Goal: Task Accomplishment & Management: Complete application form

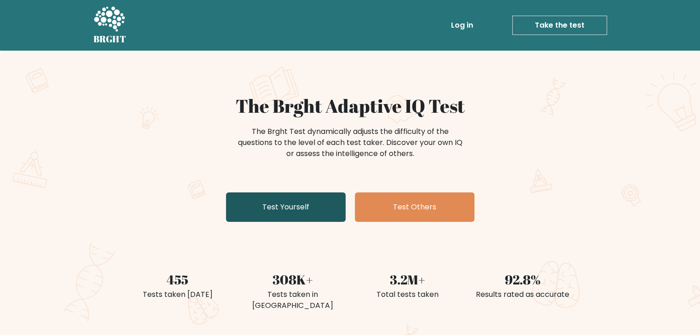
click at [311, 210] on link "Test Yourself" at bounding box center [286, 206] width 120 height 29
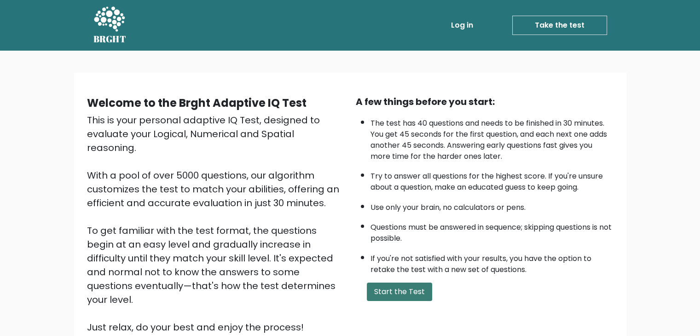
click at [403, 289] on button "Start the Test" at bounding box center [399, 291] width 65 height 18
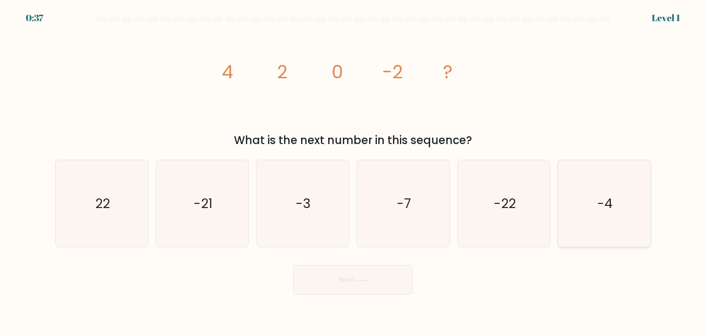
click at [608, 214] on icon "-4" at bounding box center [604, 203] width 86 height 86
click at [354, 172] on input "f. -4" at bounding box center [353, 170] width 0 height 5
radio input "true"
click at [371, 281] on button "Next" at bounding box center [353, 279] width 120 height 29
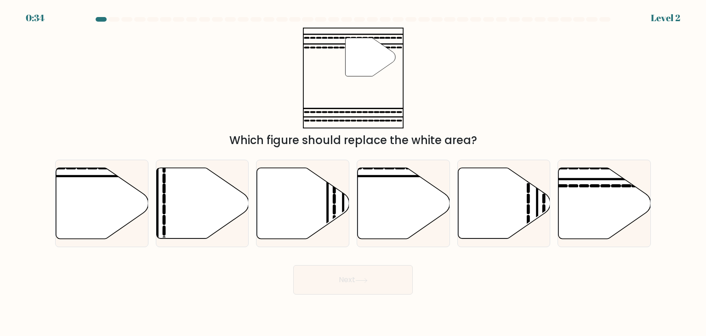
click at [371, 281] on button "Next" at bounding box center [353, 279] width 120 height 29
click at [487, 117] on div "" Which figure should replace the white area?" at bounding box center [353, 88] width 607 height 121
click at [585, 195] on icon at bounding box center [605, 203] width 92 height 71
click at [354, 172] on input "f." at bounding box center [353, 170] width 0 height 5
radio input "true"
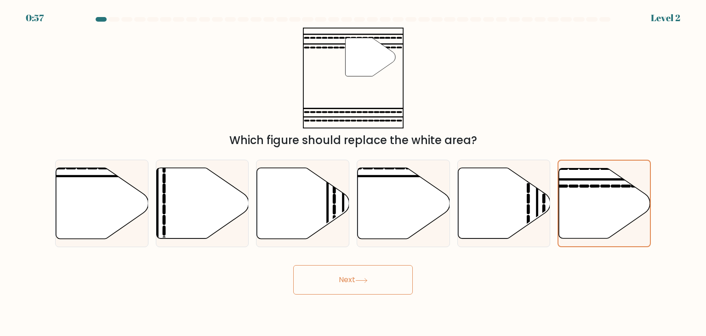
click at [342, 278] on button "Next" at bounding box center [353, 279] width 120 height 29
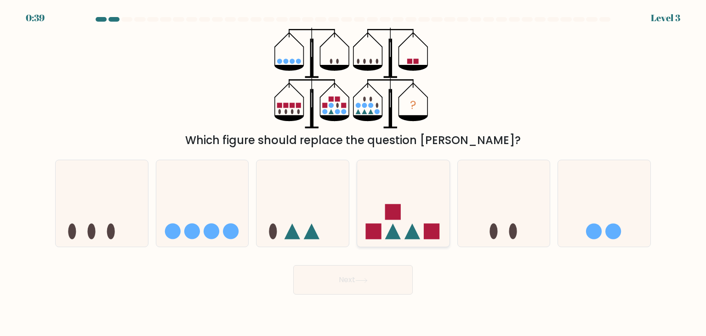
click at [419, 200] on icon at bounding box center [403, 203] width 92 height 76
click at [354, 172] on input "d." at bounding box center [353, 170] width 0 height 5
radio input "true"
click at [351, 278] on button "Next" at bounding box center [353, 279] width 120 height 29
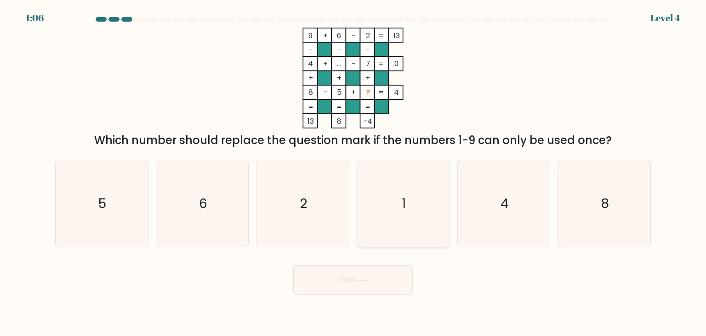
click at [403, 177] on icon "1" at bounding box center [403, 203] width 86 height 86
click at [354, 172] on input "d. 1" at bounding box center [353, 170] width 0 height 5
radio input "true"
click at [328, 278] on button "Next" at bounding box center [353, 279] width 120 height 29
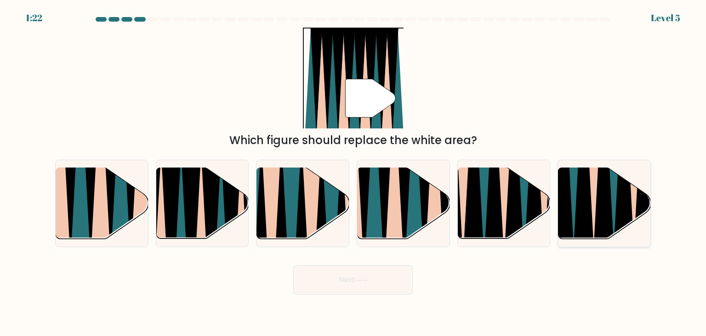
click at [605, 206] on icon at bounding box center [604, 168] width 21 height 185
click at [354, 172] on input "f." at bounding box center [353, 170] width 0 height 5
radio input "true"
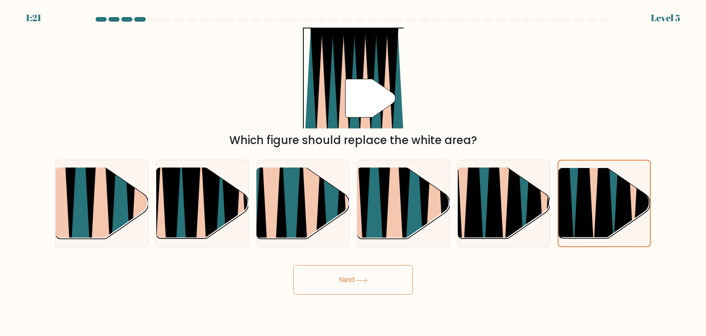
click at [383, 280] on button "Next" at bounding box center [353, 279] width 120 height 29
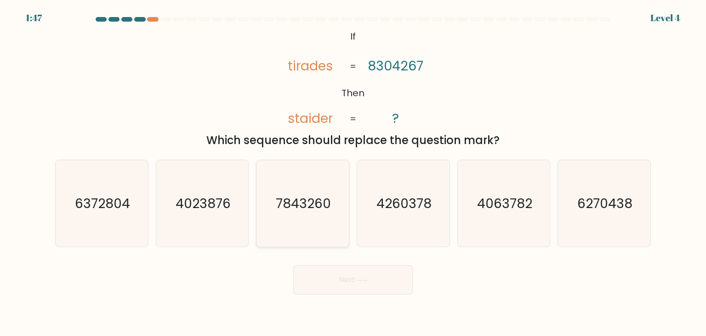
click at [319, 186] on icon "7843260" at bounding box center [302, 203] width 86 height 86
click at [353, 172] on input "c. 7843260" at bounding box center [353, 170] width 0 height 5
radio input "true"
click at [321, 278] on button "Next" at bounding box center [353, 279] width 120 height 29
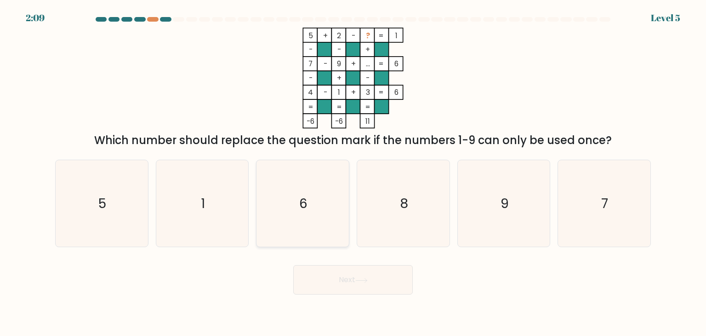
click at [305, 208] on text "6" at bounding box center [304, 203] width 8 height 18
click at [353, 172] on input "c. 6" at bounding box center [353, 170] width 0 height 5
radio input "true"
click at [332, 276] on button "Next" at bounding box center [353, 279] width 120 height 29
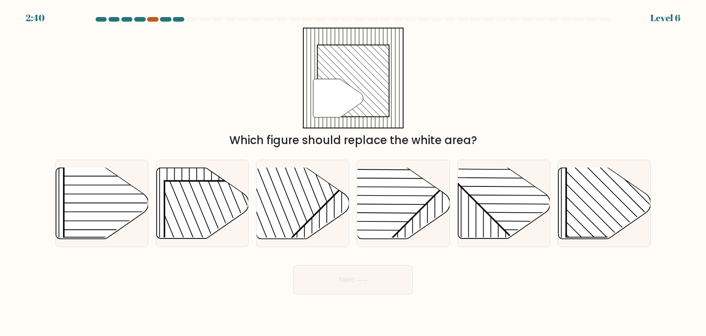
click at [151, 21] on div at bounding box center [152, 19] width 11 height 5
click at [167, 20] on div at bounding box center [165, 19] width 11 height 5
click at [178, 20] on div at bounding box center [178, 19] width 11 height 5
click at [153, 19] on div at bounding box center [152, 19] width 11 height 5
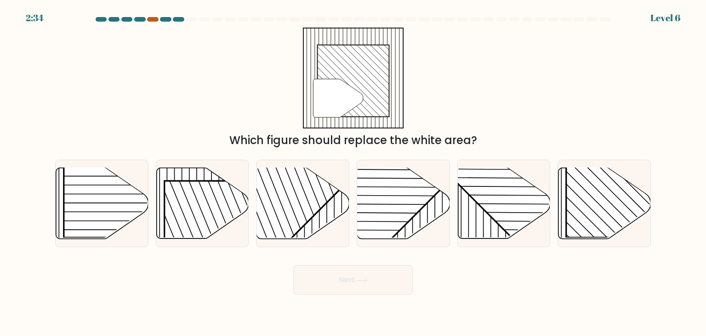
click at [153, 19] on div at bounding box center [152, 19] width 11 height 5
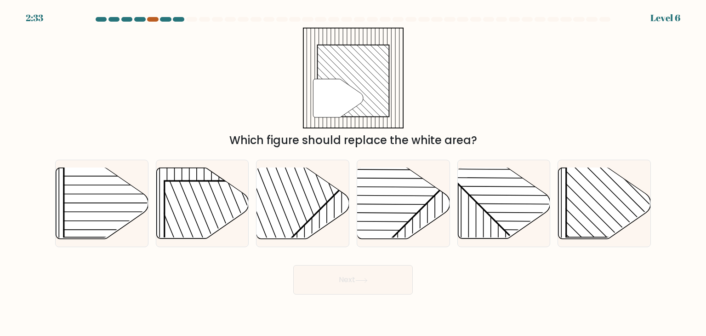
click at [153, 19] on div at bounding box center [152, 19] width 11 height 5
click at [614, 187] on rect at bounding box center [633, 171] width 132 height 132
click at [354, 172] on input "f." at bounding box center [353, 170] width 0 height 5
radio input "true"
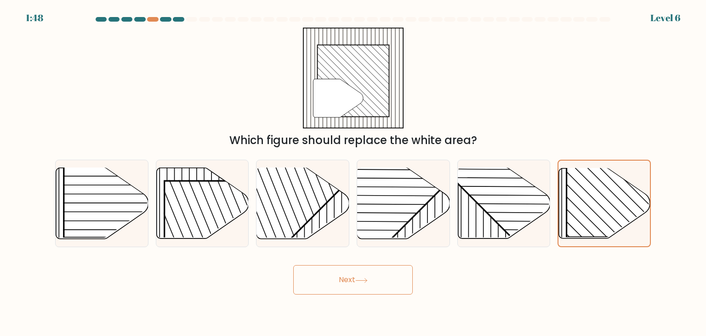
click at [370, 284] on button "Next" at bounding box center [353, 279] width 120 height 29
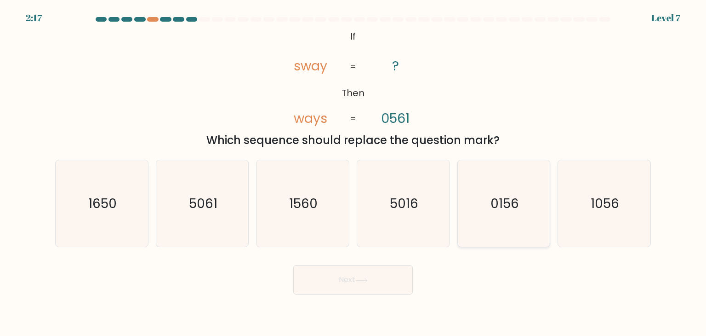
click at [498, 197] on text "0156" at bounding box center [505, 203] width 29 height 18
click at [354, 172] on input "e. 0156" at bounding box center [353, 170] width 0 height 5
radio input "true"
click at [371, 281] on button "Next" at bounding box center [353, 279] width 120 height 29
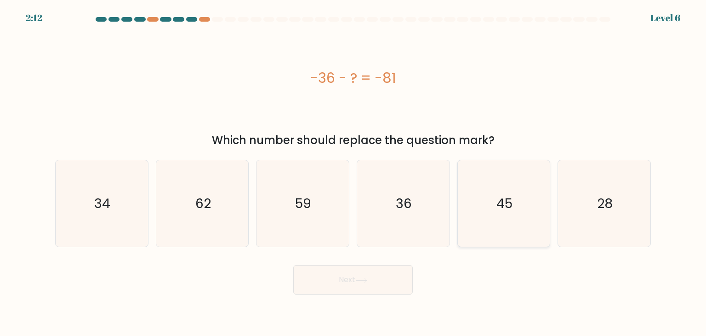
click at [501, 210] on text "45" at bounding box center [505, 203] width 16 height 18
click at [354, 172] on input "e. 45" at bounding box center [353, 170] width 0 height 5
radio input "true"
click at [345, 279] on button "Next" at bounding box center [353, 279] width 120 height 29
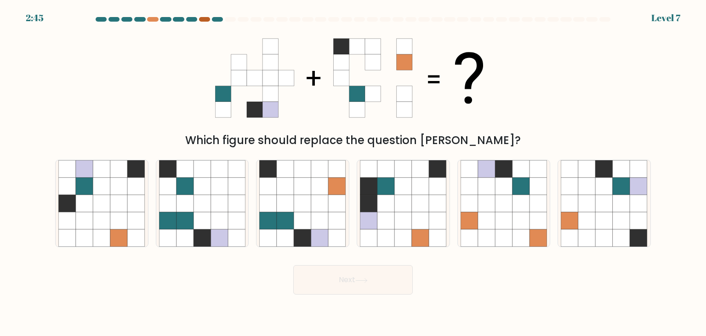
click at [201, 18] on div at bounding box center [204, 19] width 11 height 5
click at [226, 215] on icon at bounding box center [219, 220] width 17 height 17
click at [353, 172] on input "b." at bounding box center [353, 170] width 0 height 5
radio input "true"
click at [346, 270] on button "Next" at bounding box center [353, 279] width 120 height 29
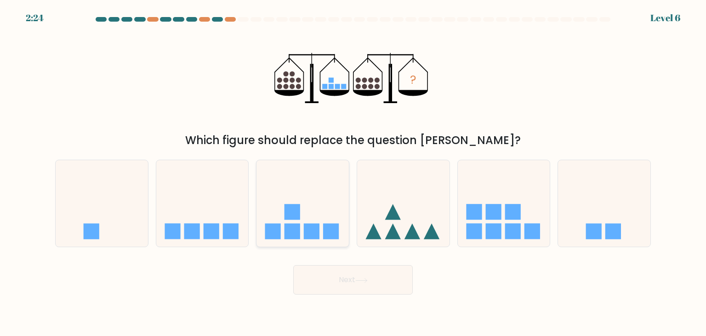
click at [293, 199] on icon at bounding box center [303, 203] width 92 height 76
click at [353, 172] on input "c." at bounding box center [353, 170] width 0 height 5
radio input "true"
click at [324, 281] on button "Next" at bounding box center [353, 279] width 120 height 29
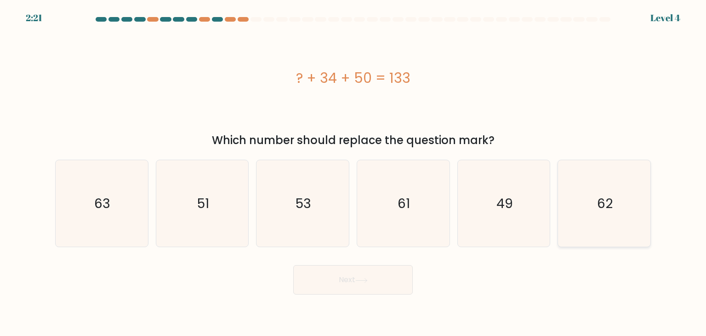
click at [589, 221] on icon "62" at bounding box center [604, 203] width 86 height 86
click at [354, 172] on input "f. 62" at bounding box center [353, 170] width 0 height 5
radio input "true"
click at [393, 276] on button "Next" at bounding box center [353, 279] width 120 height 29
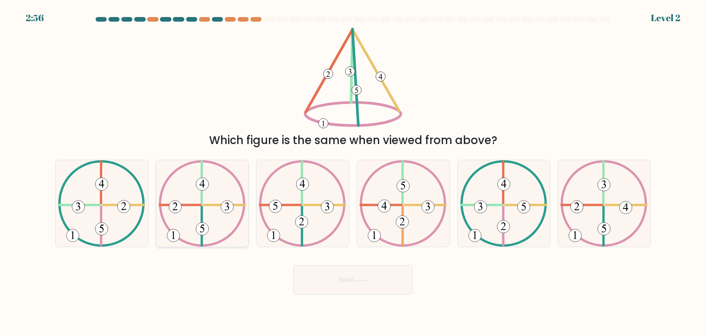
click at [196, 211] on icon at bounding box center [202, 203] width 87 height 86
click at [353, 172] on input "b." at bounding box center [353, 170] width 0 height 5
radio input "true"
click at [304, 273] on button "Next" at bounding box center [353, 279] width 120 height 29
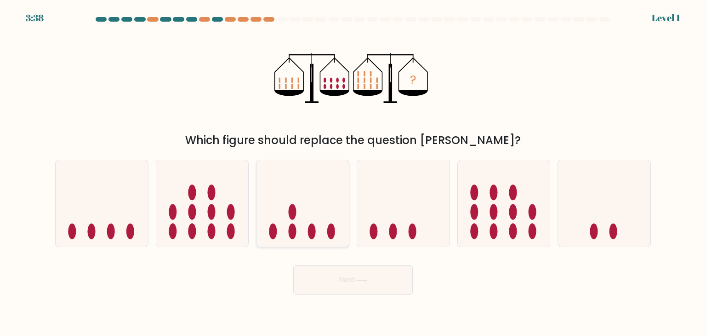
click at [323, 232] on icon at bounding box center [303, 203] width 92 height 76
click at [353, 172] on input "c." at bounding box center [353, 170] width 0 height 5
radio input "true"
click at [328, 279] on button "Next" at bounding box center [353, 279] width 120 height 29
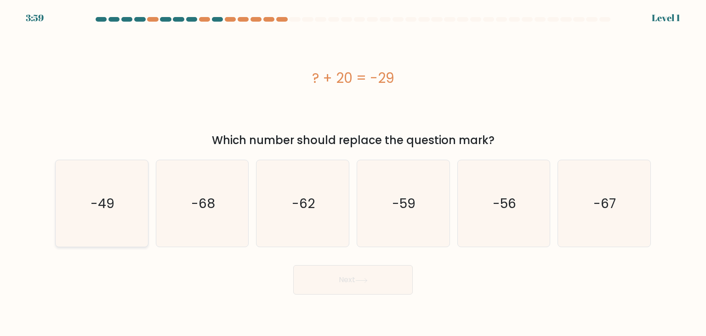
click at [83, 199] on icon "-49" at bounding box center [101, 203] width 86 height 86
click at [353, 172] on input "a. -49" at bounding box center [353, 170] width 0 height 5
radio input "true"
click at [323, 272] on button "Next" at bounding box center [353, 279] width 120 height 29
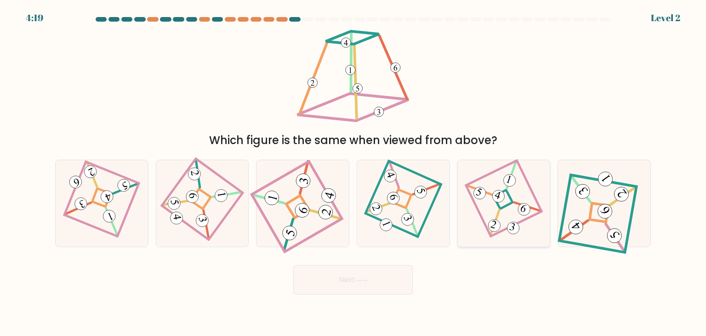
click at [526, 207] on 859 at bounding box center [525, 209] width 16 height 16
click at [354, 172] on input "e." at bounding box center [353, 170] width 0 height 5
radio input "true"
click at [339, 276] on button "Next" at bounding box center [353, 279] width 120 height 29
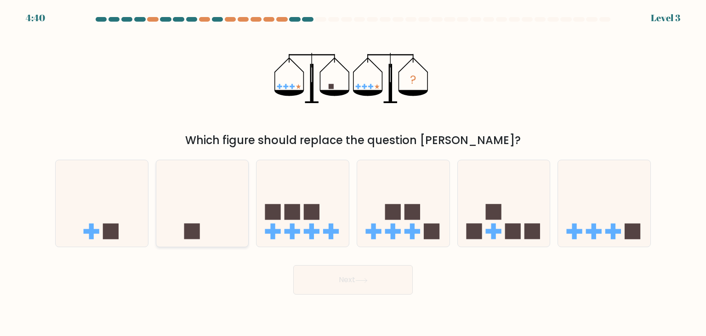
click at [210, 199] on icon at bounding box center [202, 203] width 92 height 76
click at [353, 172] on input "b." at bounding box center [353, 170] width 0 height 5
radio input "true"
click at [348, 276] on button "Next" at bounding box center [353, 279] width 120 height 29
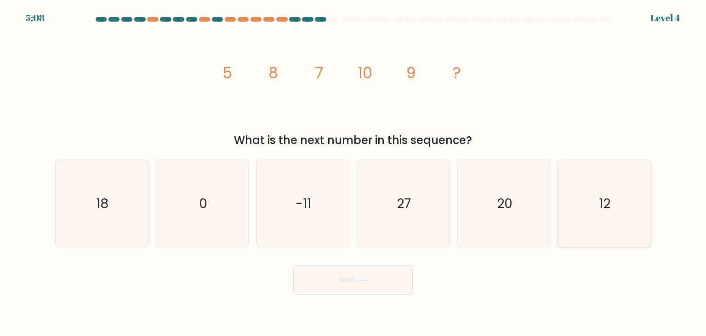
click at [586, 215] on icon "12" at bounding box center [604, 203] width 86 height 86
click at [354, 172] on input "f. 12" at bounding box center [353, 170] width 0 height 5
radio input "true"
click at [364, 280] on icon at bounding box center [361, 280] width 11 height 4
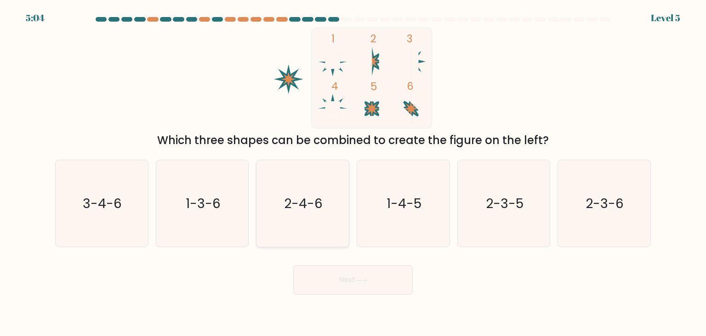
click at [323, 188] on icon "2-4-6" at bounding box center [302, 203] width 86 height 86
click at [353, 172] on input "c. 2-4-6" at bounding box center [353, 170] width 0 height 5
radio input "true"
click at [359, 274] on button "Next" at bounding box center [353, 279] width 120 height 29
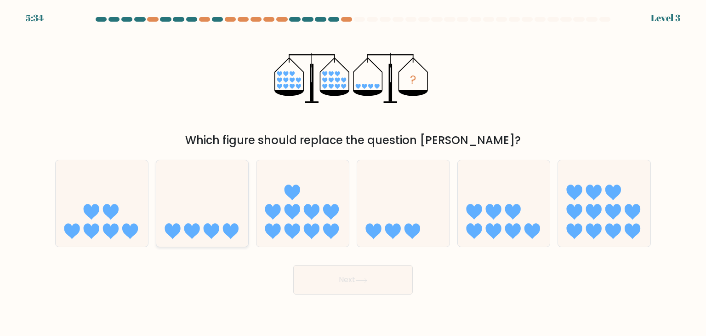
click at [211, 227] on icon at bounding box center [212, 232] width 16 height 16
click at [353, 172] on input "b." at bounding box center [353, 170] width 0 height 5
radio input "true"
click at [338, 283] on button "Next" at bounding box center [353, 279] width 120 height 29
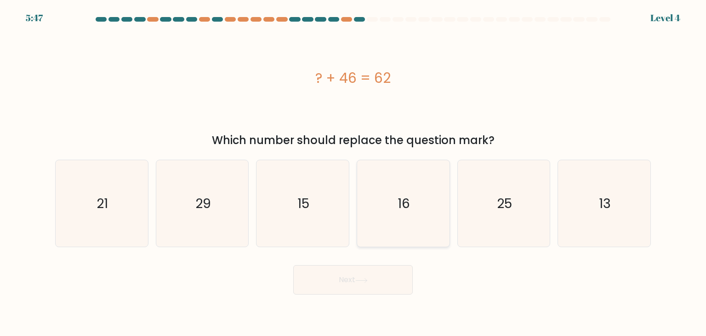
click at [385, 209] on icon "16" at bounding box center [403, 203] width 86 height 86
click at [354, 172] on input "d. 16" at bounding box center [353, 170] width 0 height 5
radio input "true"
click at [344, 274] on button "Next" at bounding box center [353, 279] width 120 height 29
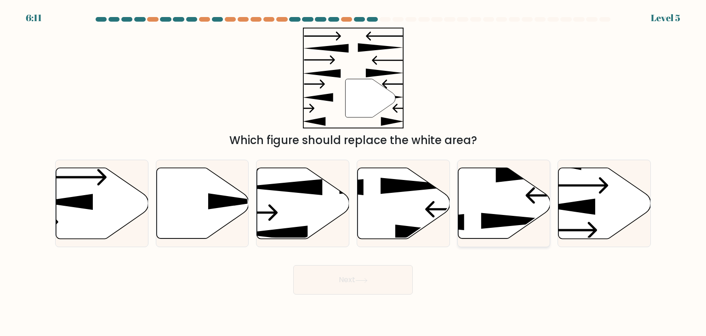
click at [493, 224] on icon at bounding box center [524, 220] width 84 height 16
click at [354, 172] on input "e." at bounding box center [353, 170] width 0 height 5
radio input "true"
click at [368, 281] on icon at bounding box center [362, 280] width 12 height 5
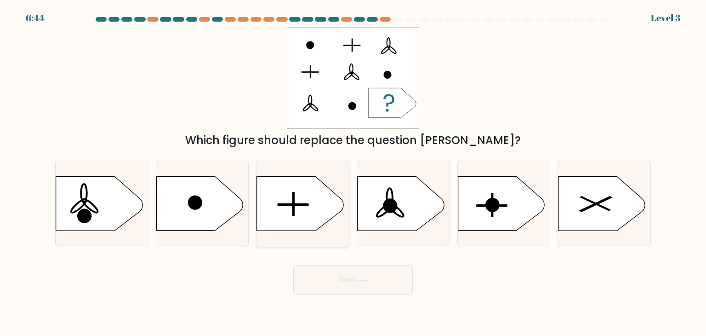
click at [304, 195] on icon at bounding box center [300, 204] width 86 height 54
click at [353, 172] on input "c." at bounding box center [353, 170] width 0 height 5
radio input "true"
click at [342, 284] on button "Next" at bounding box center [353, 279] width 120 height 29
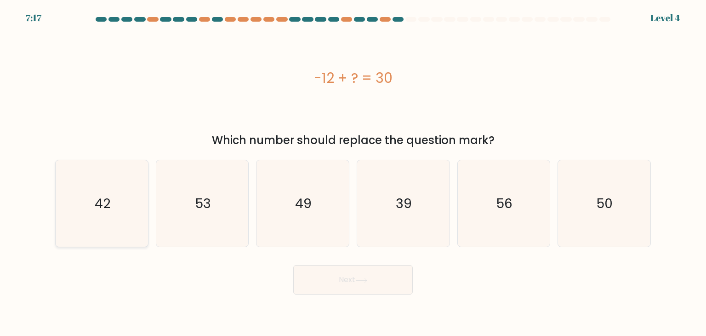
click at [119, 234] on icon "42" at bounding box center [101, 203] width 86 height 86
click at [353, 172] on input "a. 42" at bounding box center [353, 170] width 0 height 5
radio input "true"
click at [354, 291] on button "Next" at bounding box center [353, 279] width 120 height 29
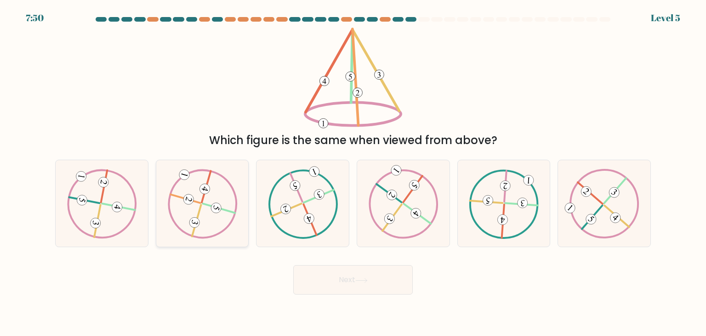
click at [177, 209] on icon at bounding box center [202, 203] width 70 height 69
click at [353, 172] on input "b." at bounding box center [353, 170] width 0 height 5
radio input "true"
click at [315, 276] on button "Next" at bounding box center [353, 279] width 120 height 29
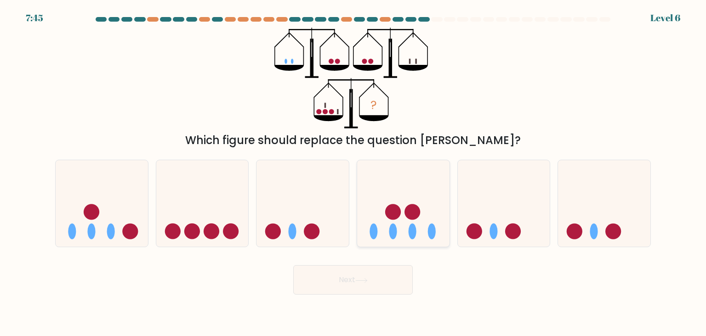
click at [413, 235] on ellipse at bounding box center [413, 232] width 8 height 16
click at [354, 172] on input "d." at bounding box center [353, 170] width 0 height 5
radio input "true"
click at [347, 291] on button "Next" at bounding box center [353, 279] width 120 height 29
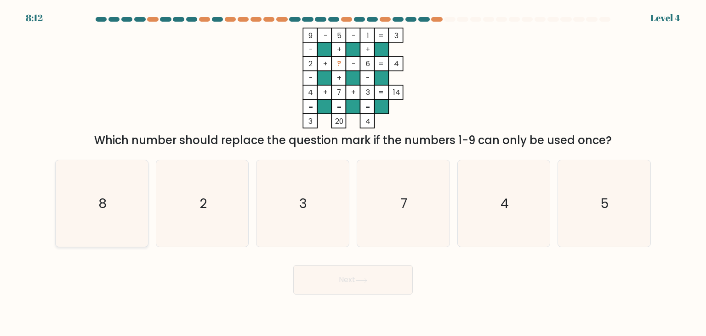
click at [94, 212] on icon "8" at bounding box center [101, 203] width 86 height 86
click at [353, 172] on input "a. 8" at bounding box center [353, 170] width 0 height 5
radio input "true"
click at [358, 276] on button "Next" at bounding box center [353, 279] width 120 height 29
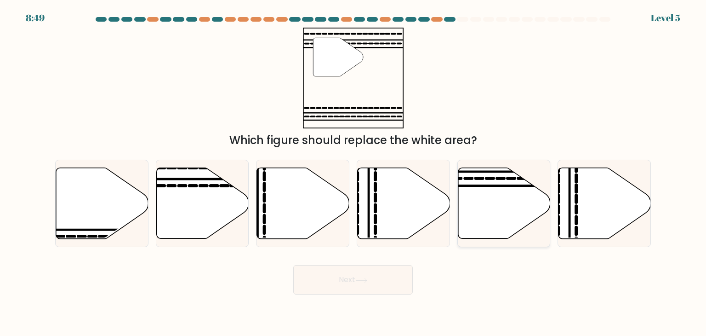
click at [500, 190] on icon at bounding box center [504, 203] width 92 height 71
click at [354, 172] on input "e." at bounding box center [353, 170] width 0 height 5
radio input "true"
click at [331, 281] on button "Next" at bounding box center [353, 279] width 120 height 29
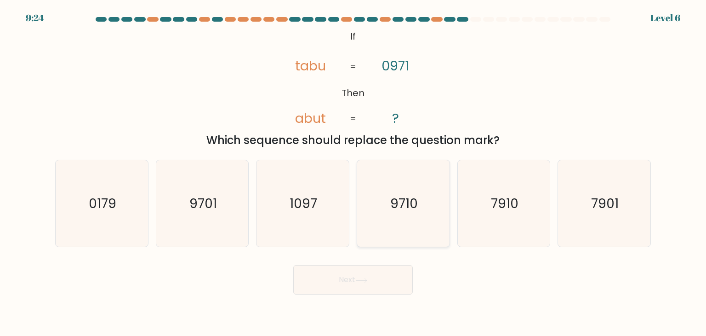
click at [406, 234] on icon "9710" at bounding box center [403, 203] width 86 height 86
click at [354, 172] on input "d. 9710" at bounding box center [353, 170] width 0 height 5
radio input "true"
click at [406, 234] on icon "9710" at bounding box center [404, 204] width 86 height 86
click at [354, 172] on input "d. 9710" at bounding box center [353, 170] width 0 height 5
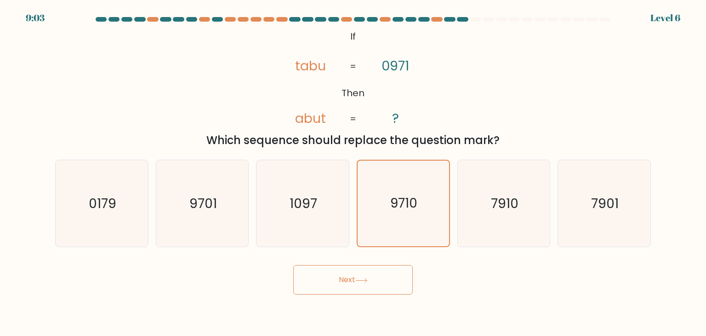
click at [347, 277] on button "Next" at bounding box center [353, 279] width 120 height 29
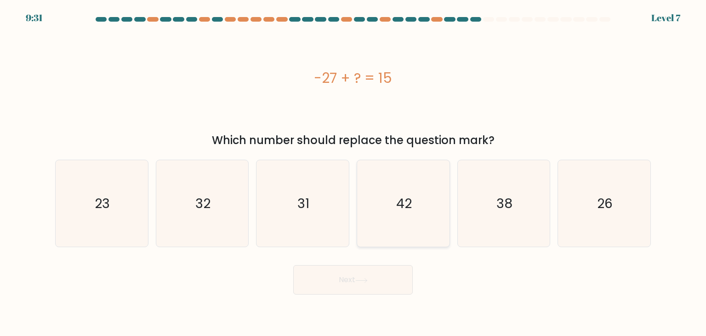
click at [429, 214] on icon "42" at bounding box center [403, 203] width 86 height 86
click at [354, 172] on input "d. 42" at bounding box center [353, 170] width 0 height 5
radio input "true"
click at [319, 289] on button "Next" at bounding box center [353, 279] width 120 height 29
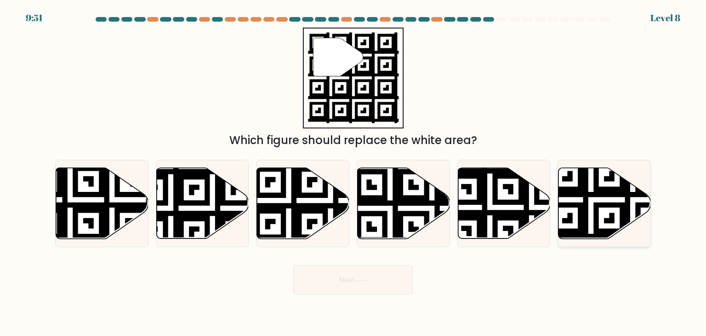
click at [592, 188] on icon at bounding box center [605, 203] width 92 height 71
click at [354, 172] on input "f." at bounding box center [353, 170] width 0 height 5
radio input "true"
click at [355, 278] on button "Next" at bounding box center [353, 279] width 120 height 29
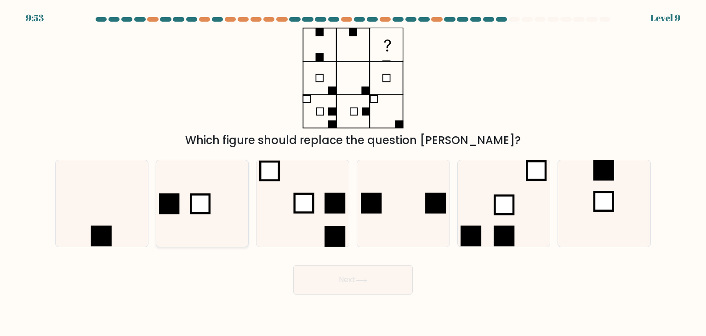
click at [225, 234] on icon at bounding box center [202, 203] width 86 height 86
click at [353, 172] on input "b." at bounding box center [353, 170] width 0 height 5
radio input "true"
click at [375, 281] on button "Next" at bounding box center [353, 279] width 120 height 29
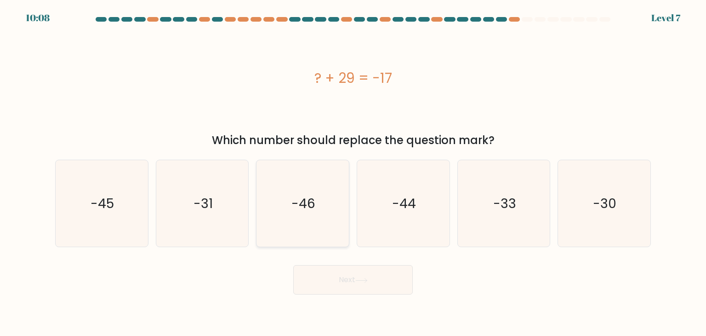
click at [333, 189] on icon "-46" at bounding box center [302, 203] width 86 height 86
click at [353, 172] on input "c. -46" at bounding box center [353, 170] width 0 height 5
radio input "true"
click at [344, 276] on button "Next" at bounding box center [353, 279] width 120 height 29
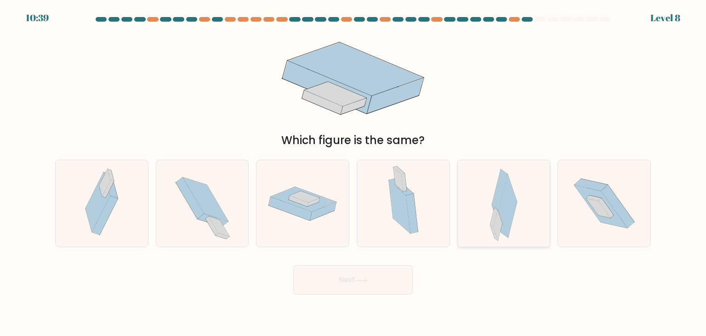
click at [514, 195] on icon at bounding box center [508, 205] width 18 height 63
click at [354, 172] on input "e." at bounding box center [353, 170] width 0 height 5
radio input "true"
click at [344, 281] on button "Next" at bounding box center [353, 279] width 120 height 29
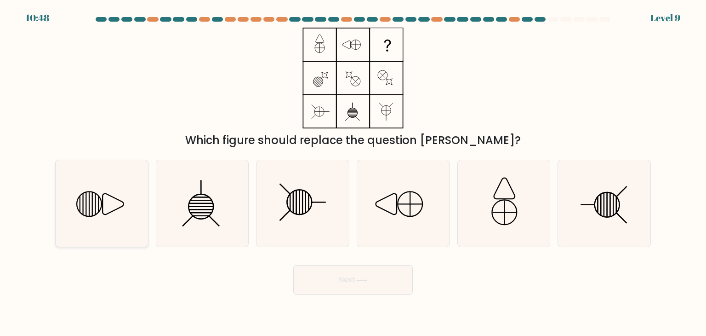
click at [122, 203] on icon at bounding box center [101, 203] width 86 height 86
click at [353, 172] on input "a." at bounding box center [353, 170] width 0 height 5
radio input "true"
click at [356, 275] on button "Next" at bounding box center [353, 279] width 120 height 29
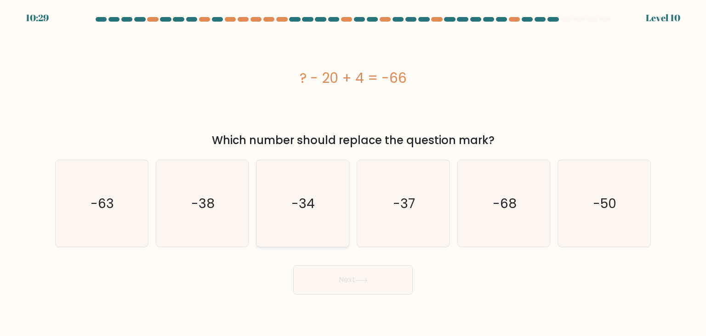
click at [322, 174] on icon "-34" at bounding box center [302, 203] width 86 height 86
click at [353, 172] on input "c. -34" at bounding box center [353, 170] width 0 height 5
radio input "true"
click at [341, 266] on button "Next" at bounding box center [353, 279] width 120 height 29
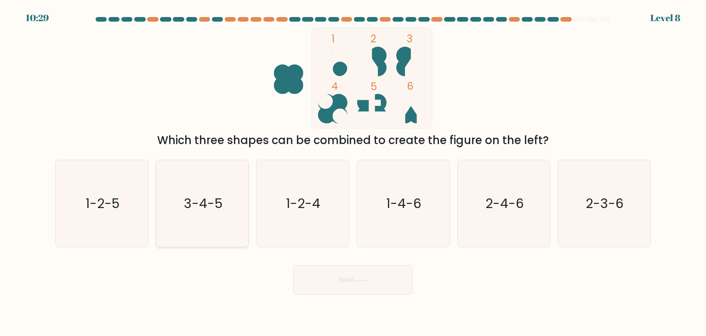
click at [212, 213] on icon "3-4-5" at bounding box center [202, 203] width 86 height 86
click at [353, 172] on input "b. 3-4-5" at bounding box center [353, 170] width 0 height 5
radio input "true"
click at [319, 283] on button "Next" at bounding box center [353, 279] width 120 height 29
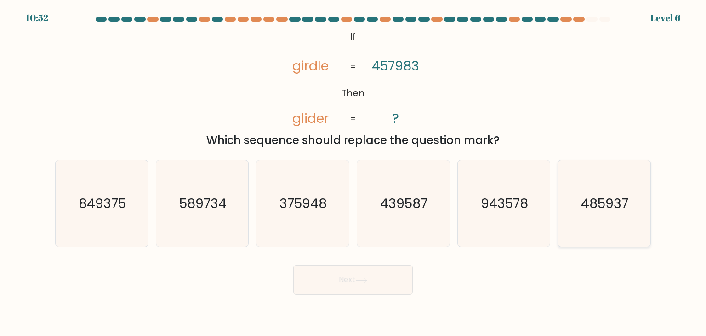
click at [604, 206] on text "485937" at bounding box center [605, 203] width 47 height 18
click at [354, 172] on input "f. 485937" at bounding box center [353, 170] width 0 height 5
radio input "true"
click at [381, 282] on button "Next" at bounding box center [353, 279] width 120 height 29
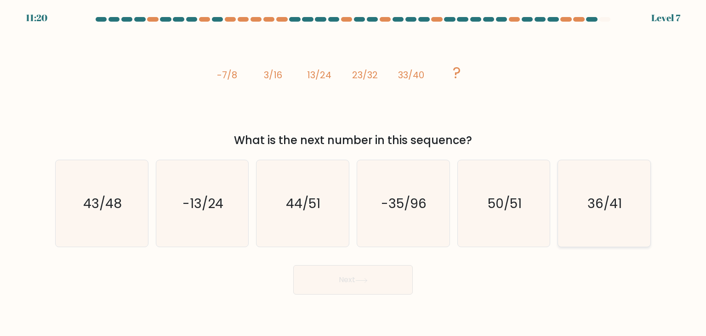
click at [604, 186] on icon "36/41" at bounding box center [604, 203] width 86 height 86
click at [354, 172] on input "f. 36/41" at bounding box center [353, 170] width 0 height 5
radio input "true"
click at [367, 280] on icon at bounding box center [362, 280] width 12 height 5
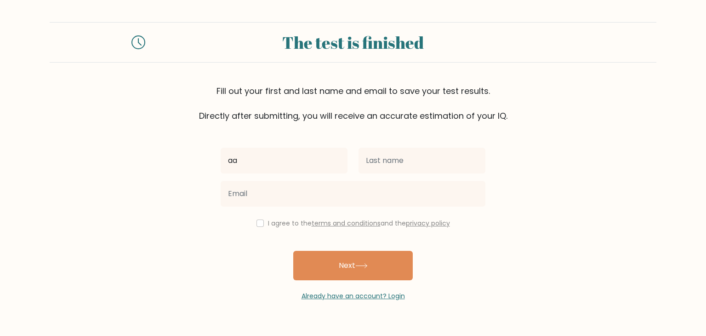
type input "a"
click at [272, 167] on input "aaradhana3314" at bounding box center [284, 161] width 127 height 26
click at [292, 159] on input "aaradhana3314" at bounding box center [284, 161] width 127 height 26
type input "a"
type input "[PERSON_NAME]"
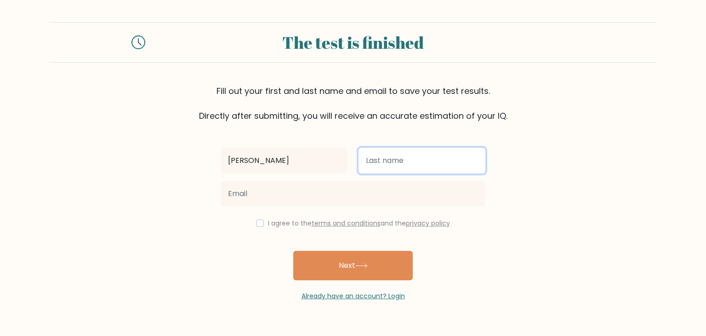
click at [392, 161] on input "text" at bounding box center [422, 161] width 127 height 26
type input "IQ"
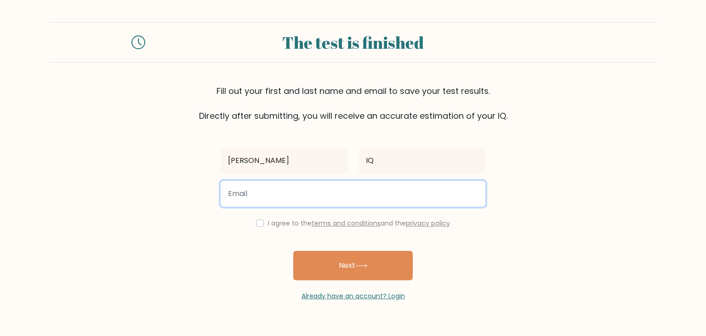
click at [265, 195] on input "email" at bounding box center [353, 194] width 265 height 26
click at [271, 196] on input "aaadhiaara@gmail.com" at bounding box center [353, 194] width 265 height 26
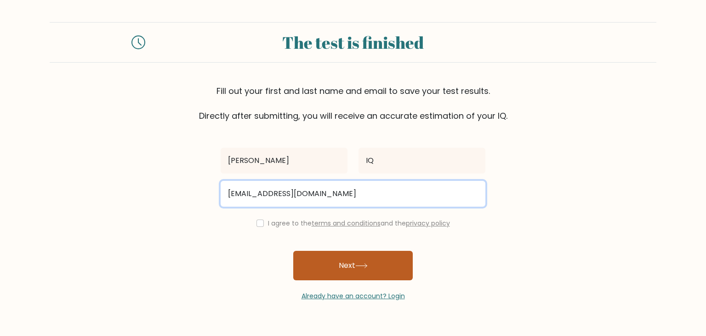
type input "aaradhana@gmail.com"
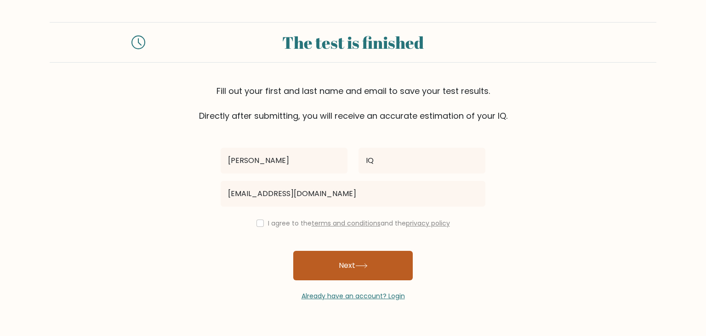
click at [321, 270] on button "Next" at bounding box center [353, 265] width 120 height 29
click at [358, 258] on button "Next" at bounding box center [353, 265] width 120 height 29
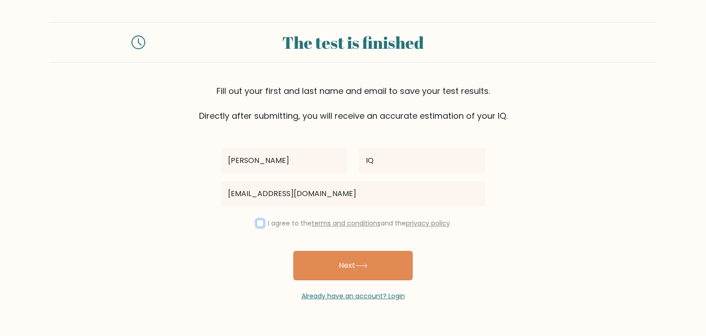
click at [257, 223] on input "checkbox" at bounding box center [260, 222] width 7 height 7
checkbox input "true"
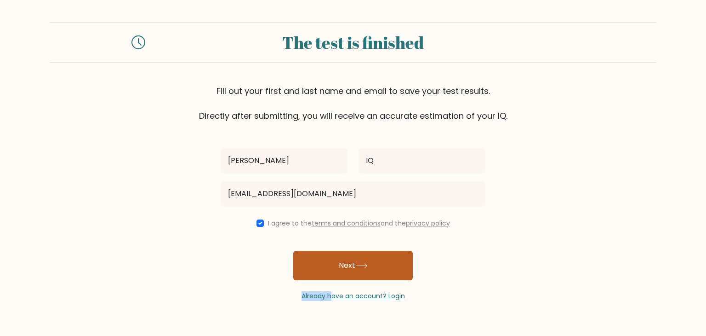
drag, startPoint x: 333, startPoint y: 282, endPoint x: 332, endPoint y: 268, distance: 14.3
click at [332, 268] on div "Aadhithyan IQ aaradhana@gmail.com I agree to the terms and conditions and the p…" at bounding box center [353, 211] width 276 height 179
click at [332, 268] on button "Next" at bounding box center [353, 265] width 120 height 29
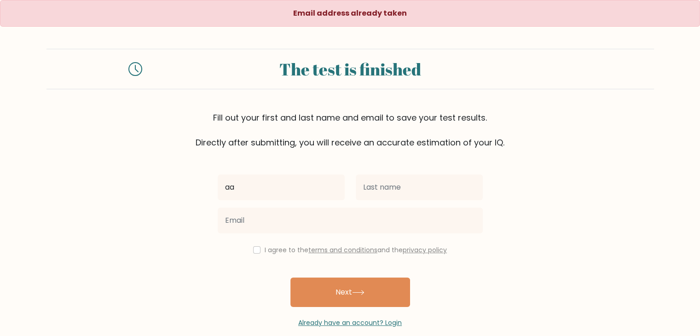
type input "[PERSON_NAME]"
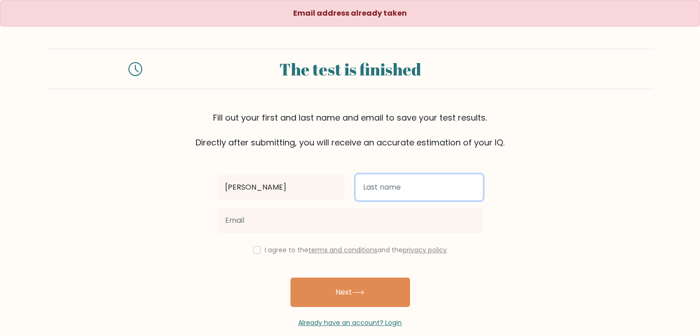
click at [395, 184] on input "text" at bounding box center [419, 187] width 127 height 26
type input "IQ"
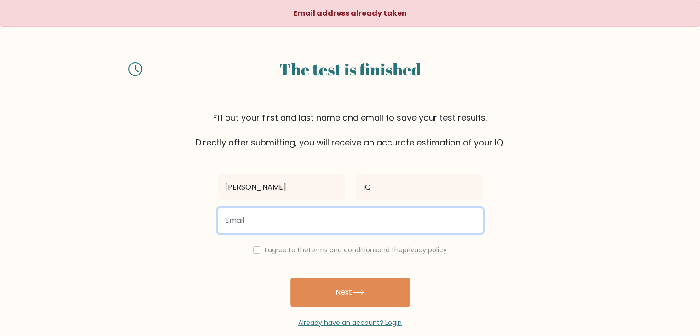
click at [286, 225] on input "email" at bounding box center [350, 220] width 265 height 26
type input "aaradhana@gmail.com"
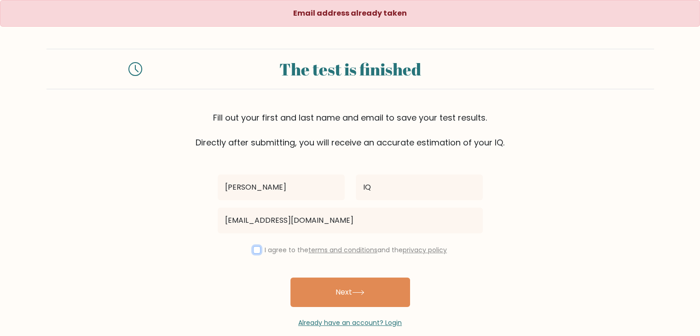
click at [255, 251] on input "checkbox" at bounding box center [256, 249] width 7 height 7
checkbox input "true"
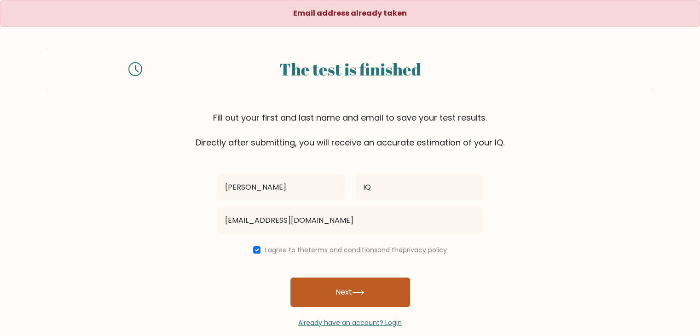
click at [319, 293] on button "Next" at bounding box center [350, 291] width 120 height 29
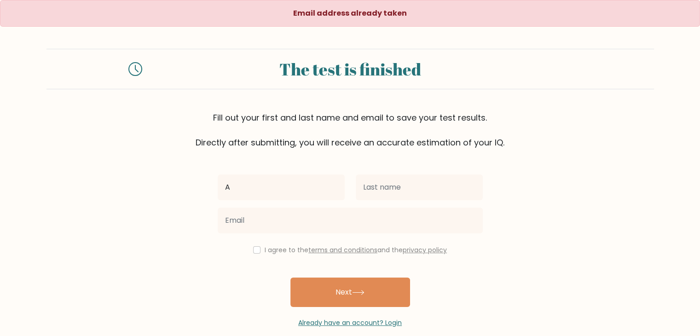
type input "[PERSON_NAME]"
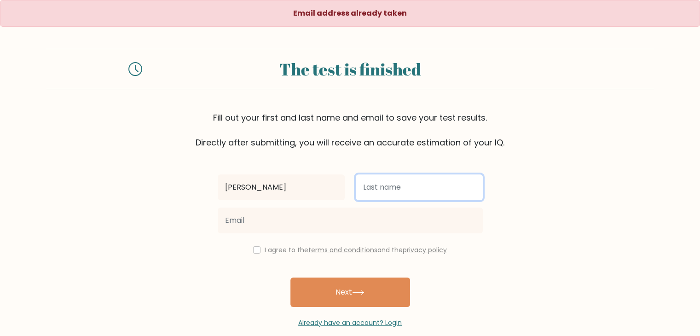
click at [373, 185] on input "text" at bounding box center [419, 187] width 127 height 26
type input "IQ"
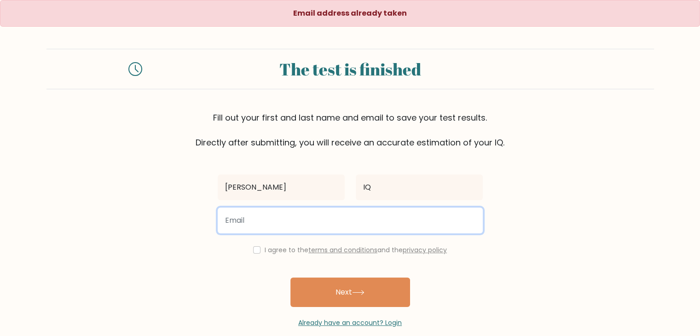
click at [276, 220] on input "email" at bounding box center [350, 220] width 265 height 26
type input "aarthie2011@gmail.com"
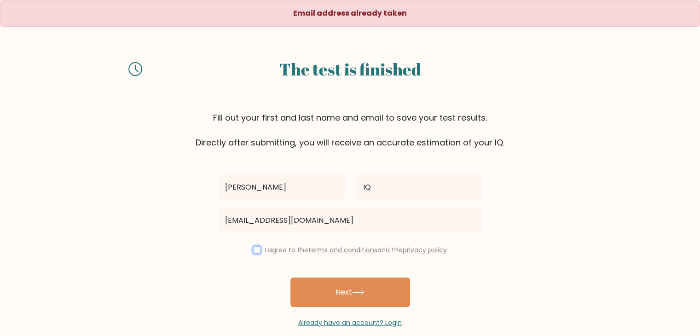
click at [253, 249] on input "checkbox" at bounding box center [256, 249] width 7 height 7
checkbox input "true"
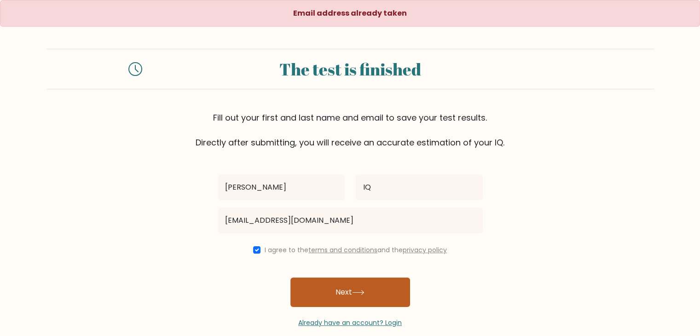
click at [313, 300] on button "Next" at bounding box center [350, 291] width 120 height 29
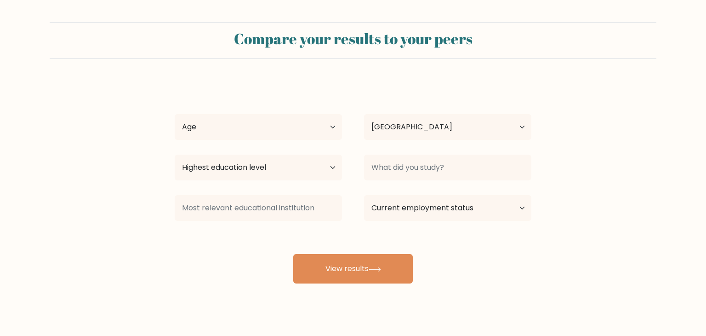
select select "IN"
click at [332, 127] on select "Age Under [DEMOGRAPHIC_DATA] [DEMOGRAPHIC_DATA] [DEMOGRAPHIC_DATA] [DEMOGRAPHIC…" at bounding box center [255, 127] width 167 height 26
select select "min_18"
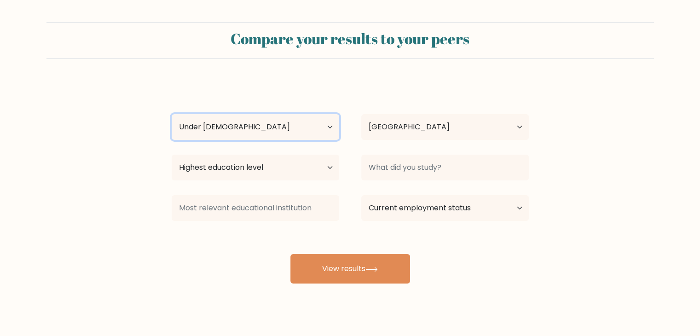
click at [172, 114] on select "Age Under [DEMOGRAPHIC_DATA] [DEMOGRAPHIC_DATA] [DEMOGRAPHIC_DATA] [DEMOGRAPHIC…" at bounding box center [255, 127] width 167 height 26
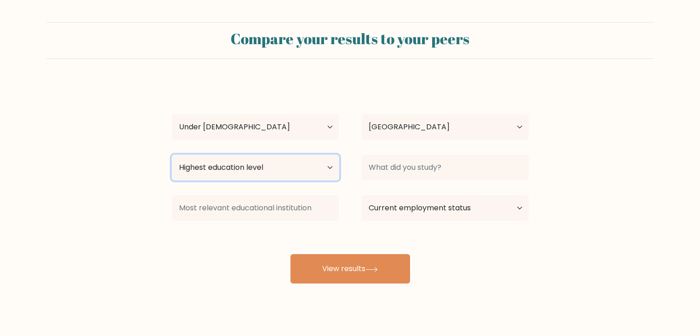
click at [317, 167] on select "Highest education level No schooling Primary Lower Secondary Upper Secondary Oc…" at bounding box center [255, 168] width 167 height 26
select select "upper_secondary"
click at [172, 155] on select "Highest education level No schooling Primary Lower Secondary Upper Secondary Oc…" at bounding box center [255, 168] width 167 height 26
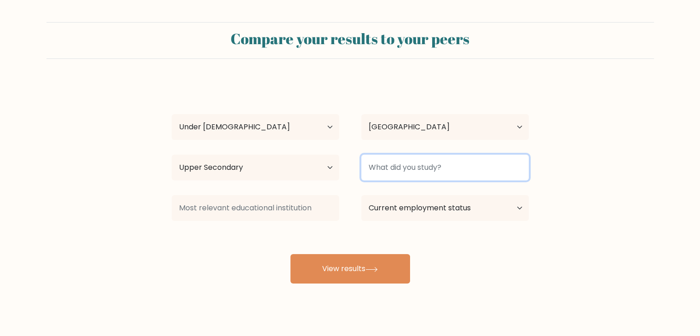
click at [481, 173] on input at bounding box center [444, 168] width 167 height 26
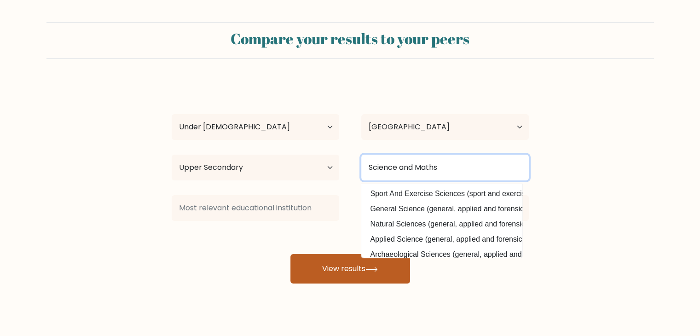
type input "Science and Maths"
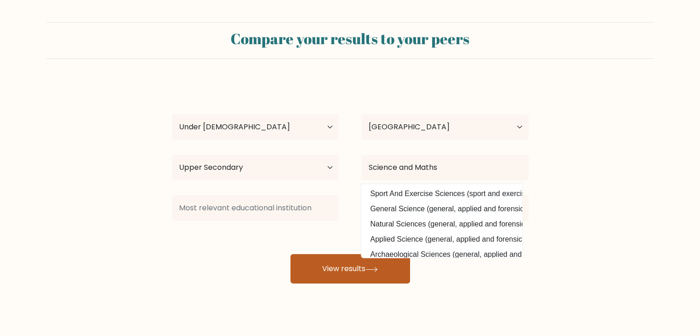
click at [349, 275] on button "View results" at bounding box center [350, 268] width 120 height 29
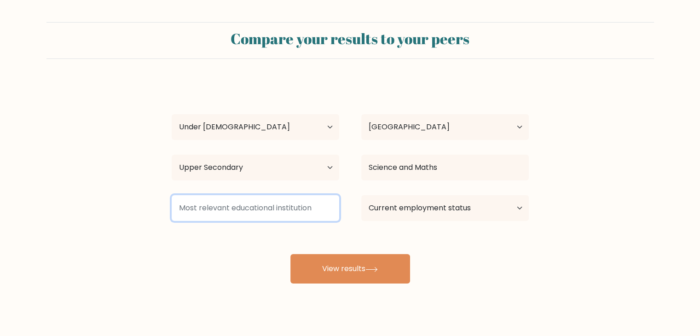
click at [223, 202] on input at bounding box center [255, 208] width 167 height 26
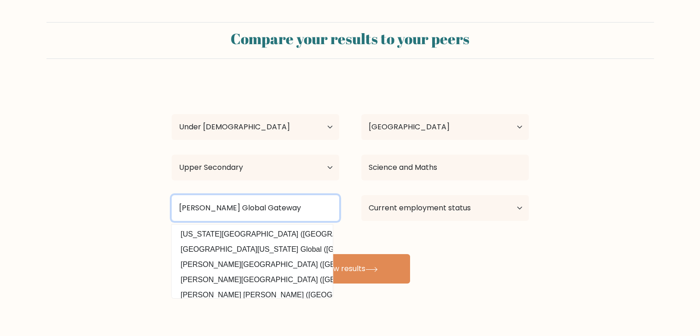
type input "[PERSON_NAME] Global Gateway"
click at [290, 254] on button "View results" at bounding box center [350, 268] width 120 height 29
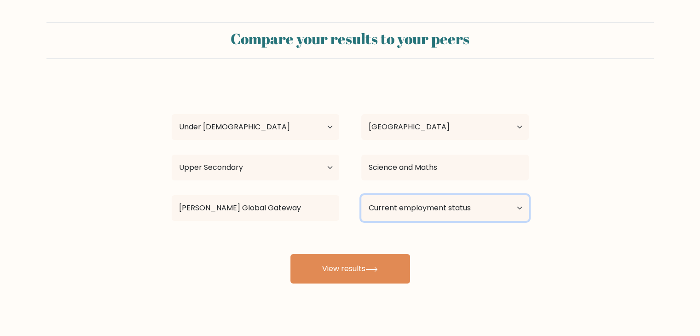
click at [522, 205] on select "Current employment status Employed Student Retired Other / prefer not to answer" at bounding box center [444, 208] width 167 height 26
click at [361, 195] on select "Current employment status Employed Student Retired Other / prefer not to answer" at bounding box center [444, 208] width 167 height 26
click at [500, 205] on select "Current employment status Employed Student Retired Other / prefer not to answer" at bounding box center [444, 208] width 167 height 26
select select "other"
click at [361, 195] on select "Current employment status Employed Student Retired Other / prefer not to answer" at bounding box center [444, 208] width 167 height 26
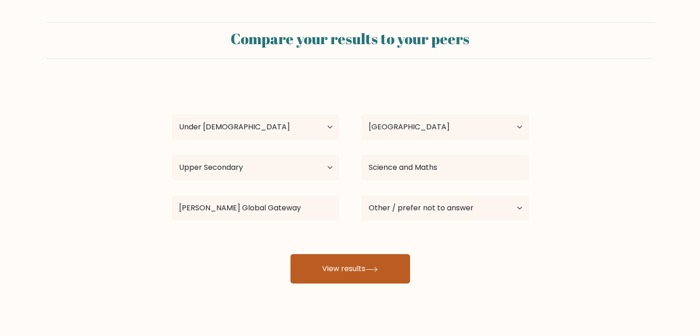
click at [339, 276] on button "View results" at bounding box center [350, 268] width 120 height 29
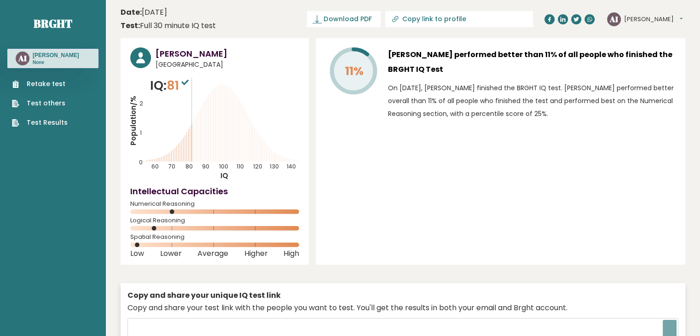
type input "[URL][DOMAIN_NAME]"
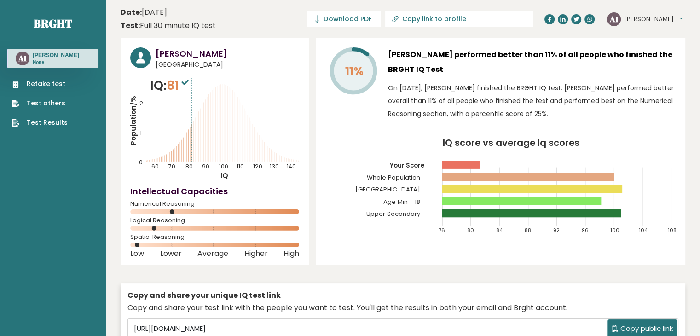
click at [33, 121] on link "Test Results" at bounding box center [40, 123] width 56 height 10
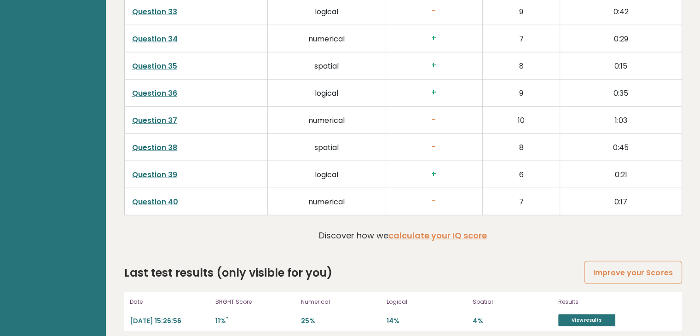
scroll to position [2349, 0]
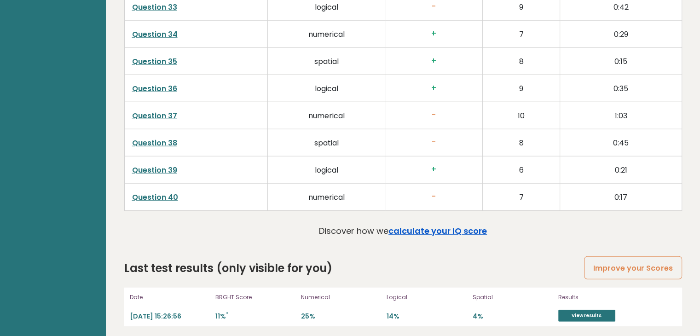
click at [419, 225] on link "calculate your IQ score" at bounding box center [437, 230] width 98 height 11
